Goal: Task Accomplishment & Management: Manage account settings

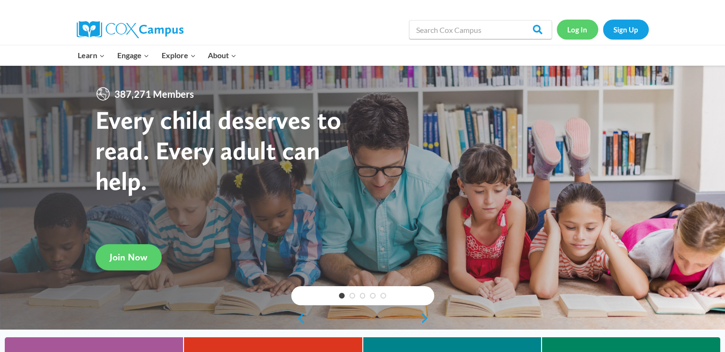
click at [576, 37] on link "Log In" at bounding box center [577, 30] width 41 height 20
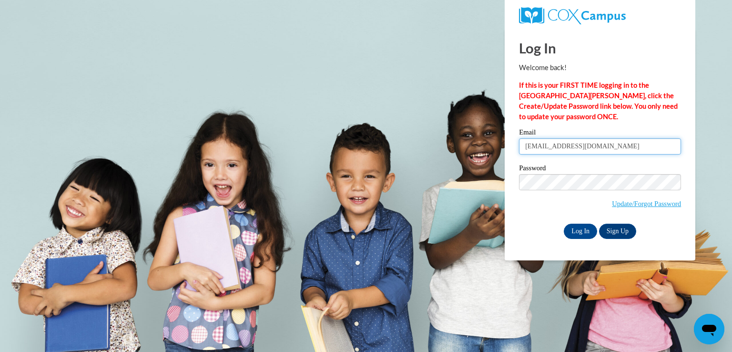
drag, startPoint x: 534, startPoint y: 147, endPoint x: 525, endPoint y: 151, distance: 10.0
click at [525, 151] on input "eringer@shelteringarmsforkids.com" at bounding box center [600, 146] width 162 height 16
type input "jdyer@shelteringarmsforkids.com"
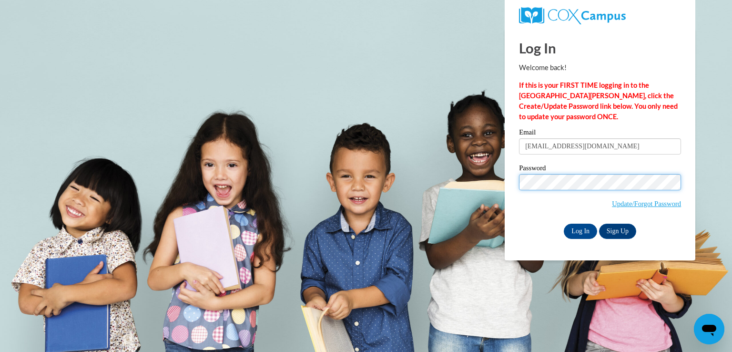
click at [564, 224] on input "Log In" at bounding box center [580, 231] width 33 height 15
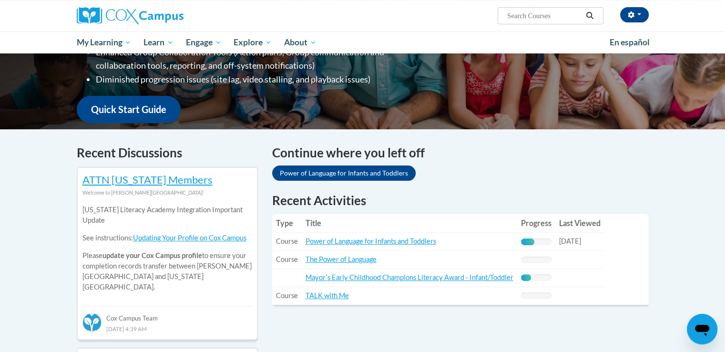
scroll to position [237, 0]
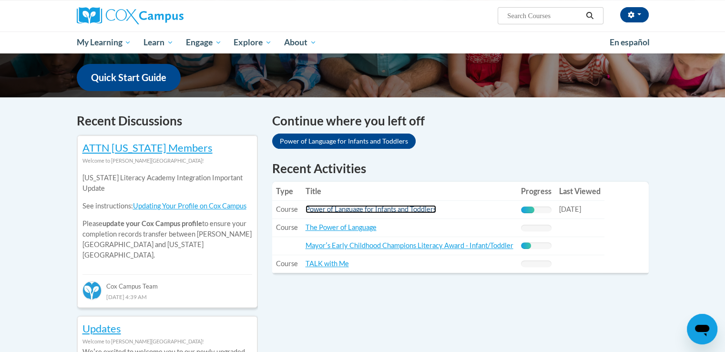
click at [391, 208] on link "Power of Language for Infants and Toddlers" at bounding box center [371, 209] width 131 height 8
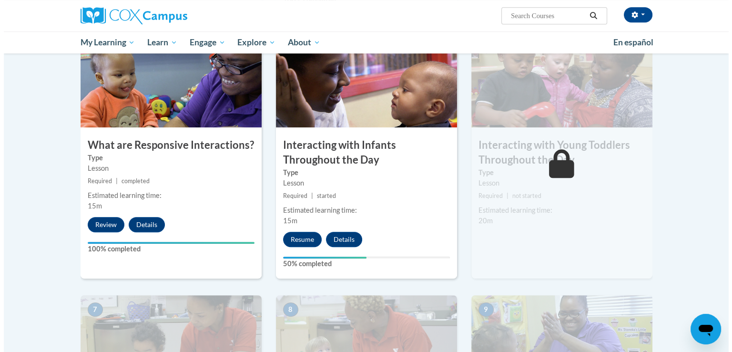
scroll to position [479, 0]
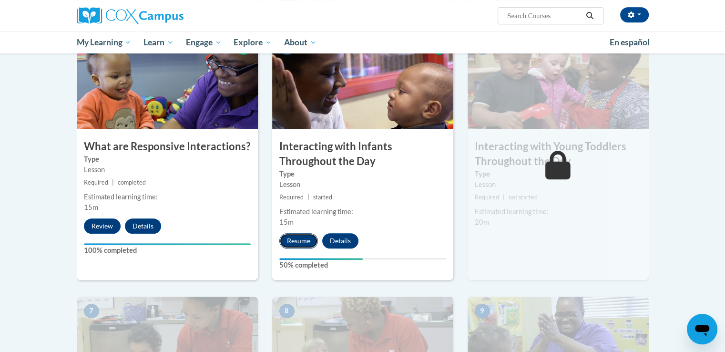
click at [297, 233] on button "Resume" at bounding box center [298, 240] width 39 height 15
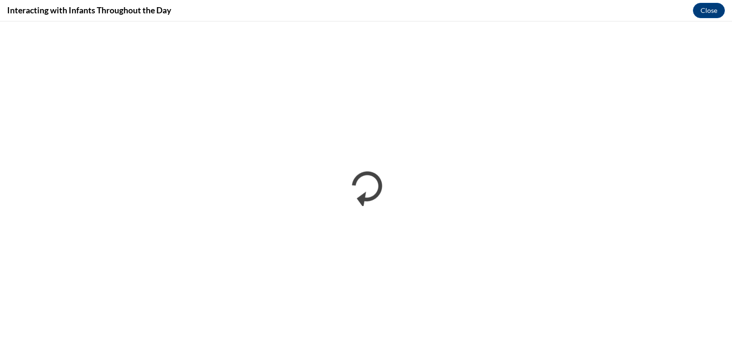
scroll to position [0, 0]
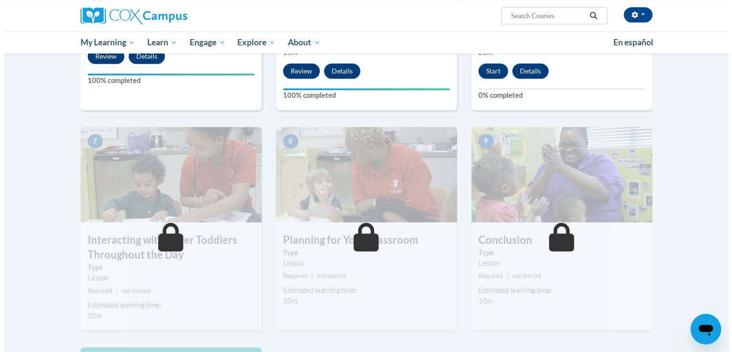
scroll to position [570, 0]
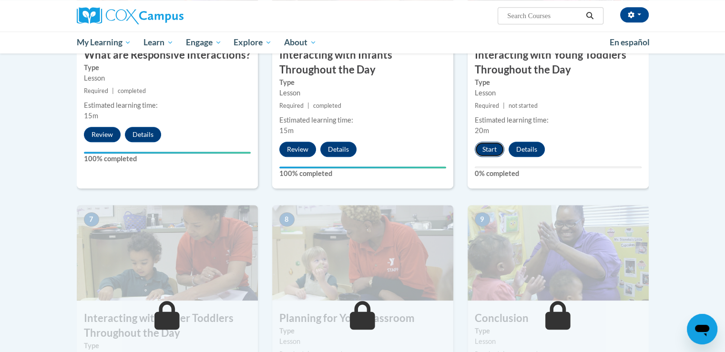
click at [485, 142] on button "Start" at bounding box center [490, 149] width 30 height 15
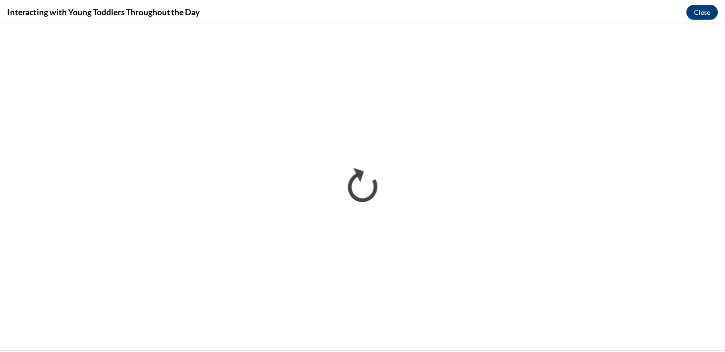
scroll to position [0, 0]
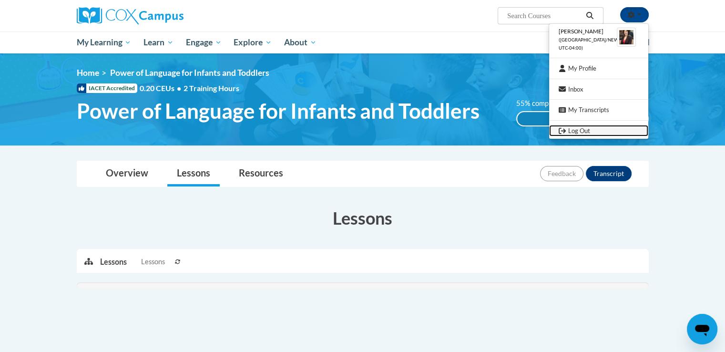
click at [588, 132] on link "Log Out" at bounding box center [598, 131] width 99 height 12
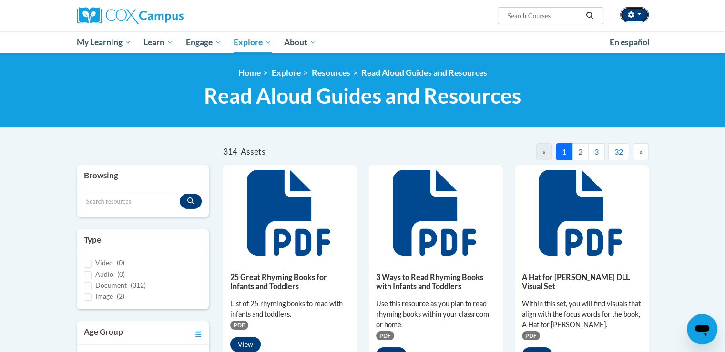
click at [625, 20] on button "button" at bounding box center [634, 14] width 29 height 15
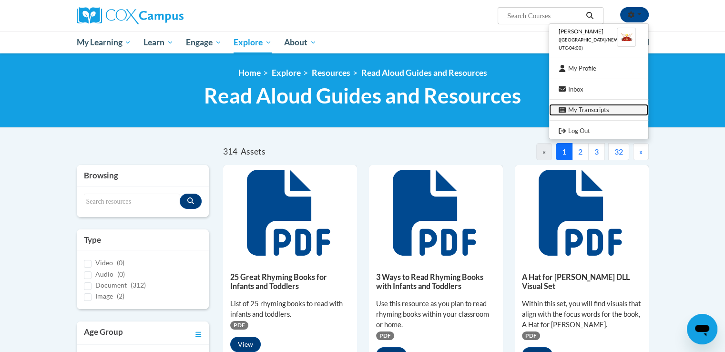
click at [598, 112] on link "My Transcripts" at bounding box center [598, 110] width 99 height 12
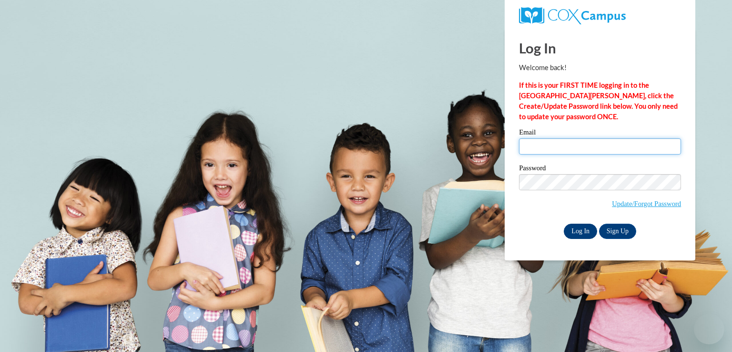
type input "[EMAIL_ADDRESS][DOMAIN_NAME]"
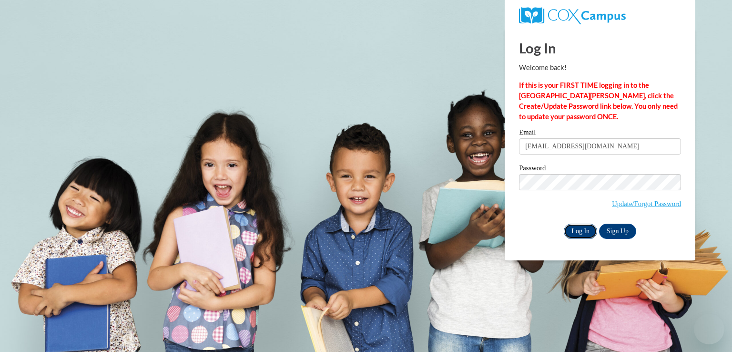
click at [574, 228] on input "Log In" at bounding box center [580, 231] width 33 height 15
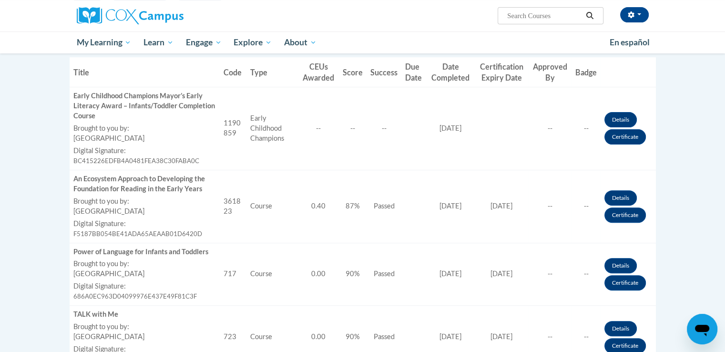
scroll to position [290, 0]
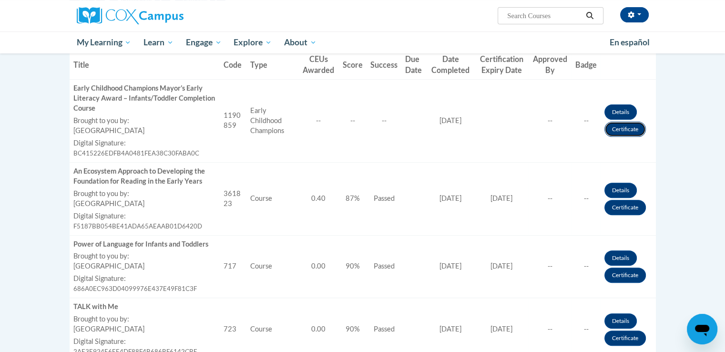
click at [628, 127] on link "Certificate" at bounding box center [625, 129] width 41 height 15
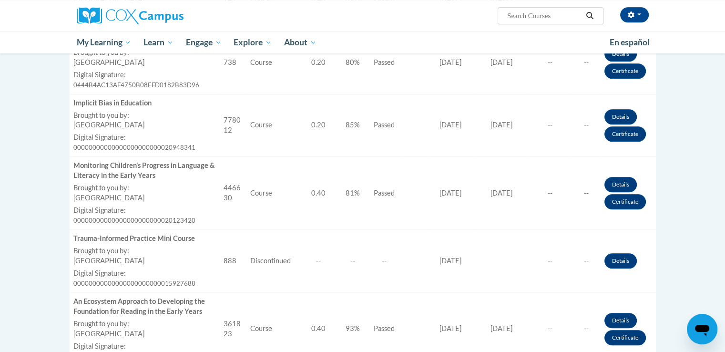
scroll to position [815, 0]
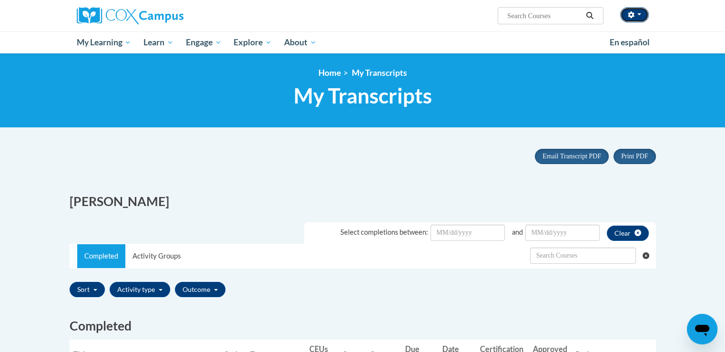
click at [637, 22] on button "button" at bounding box center [634, 14] width 29 height 15
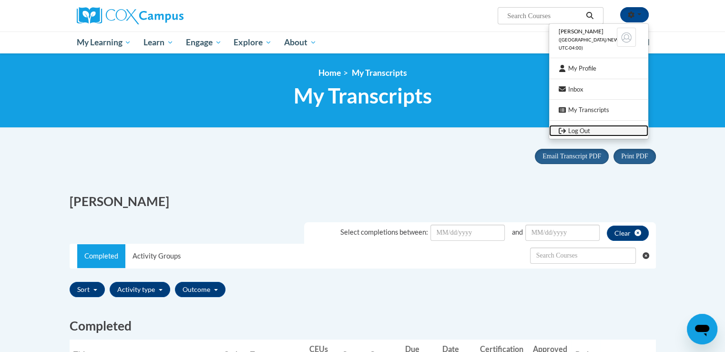
click at [580, 130] on link "Log Out" at bounding box center [598, 131] width 99 height 12
